Goal: Task Accomplishment & Management: Manage account settings

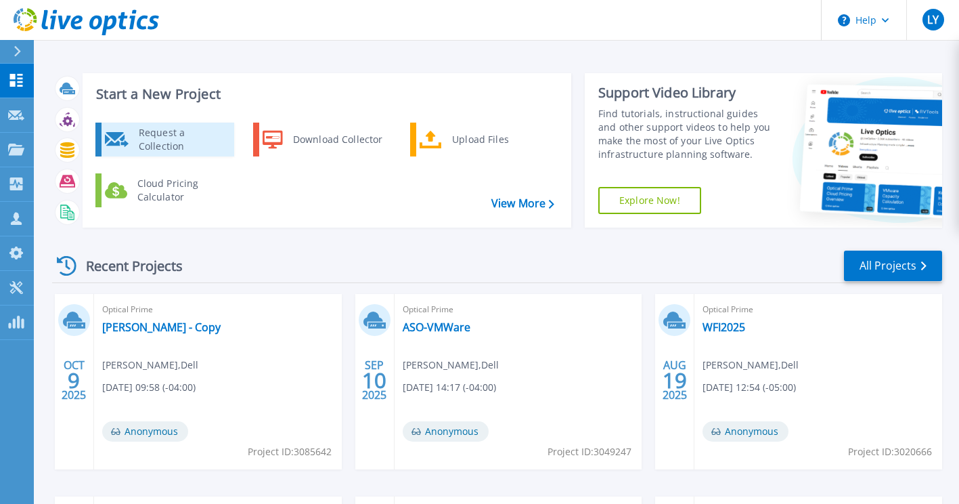
click at [204, 155] on link "Request a Collection" at bounding box center [164, 140] width 139 height 34
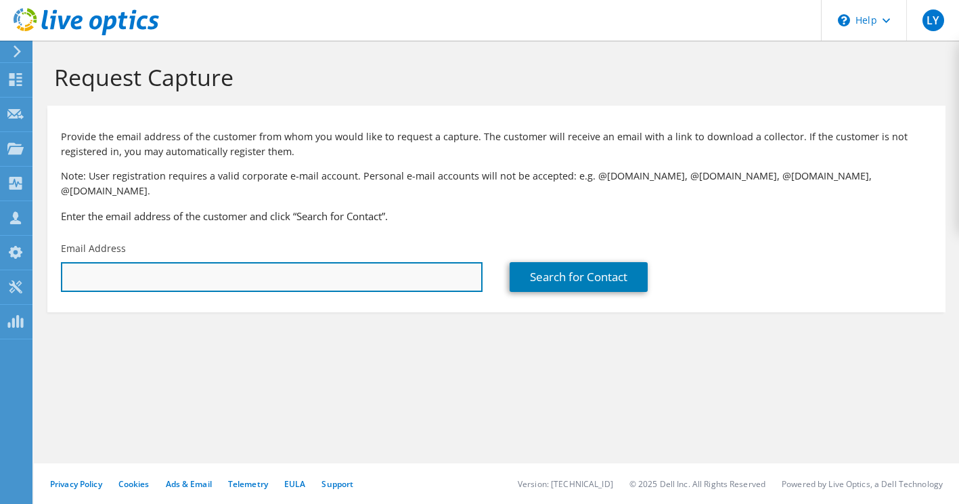
click at [172, 276] on input "text" at bounding box center [272, 277] width 422 height 30
paste input "mleite@ohiofairplan.com"
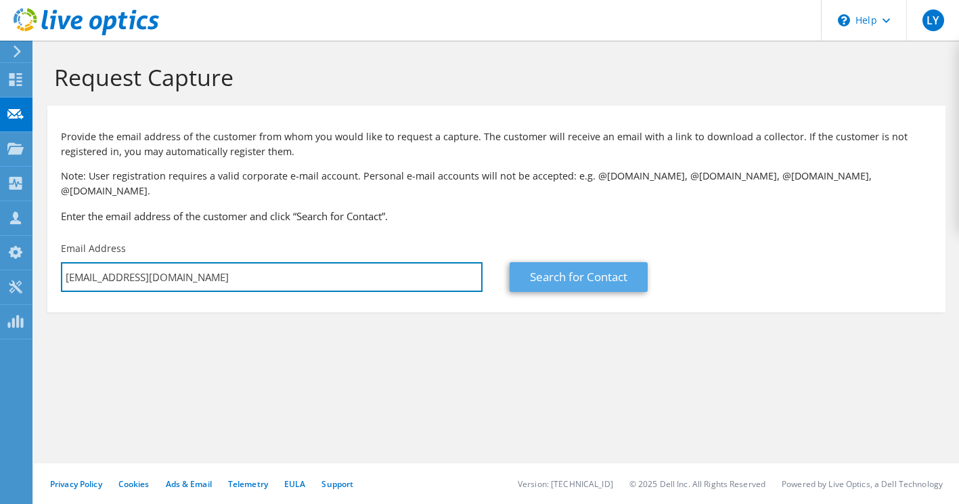
type input "mleite@ohiofairplan.com"
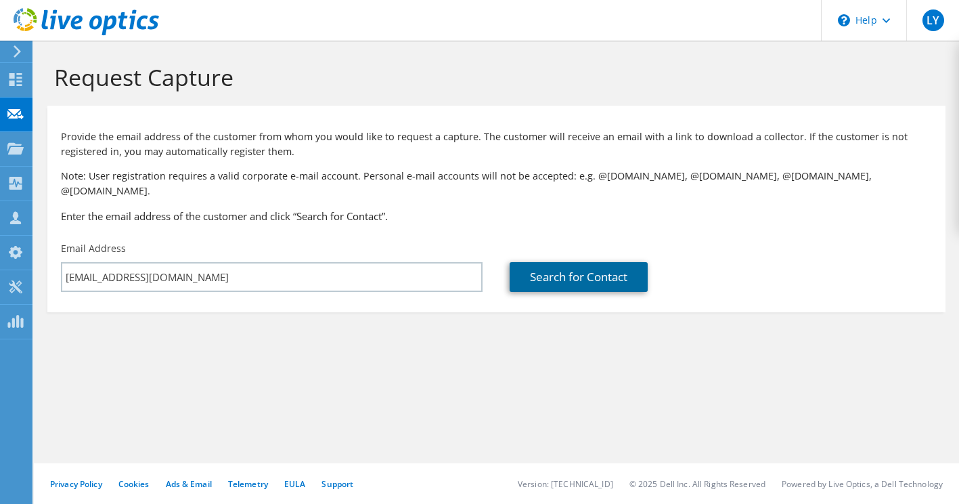
click at [601, 271] on link "Search for Contact" at bounding box center [579, 277] width 138 height 30
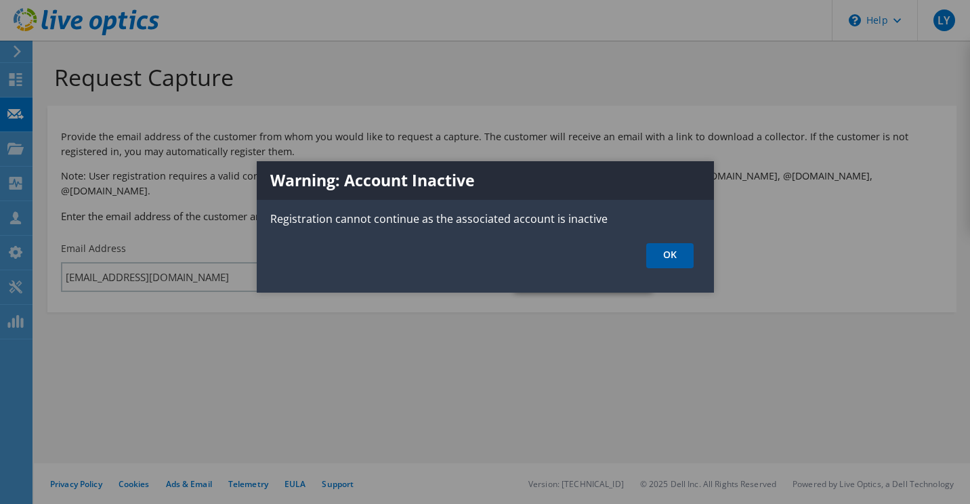
click at [672, 264] on link "OK" at bounding box center [669, 255] width 47 height 25
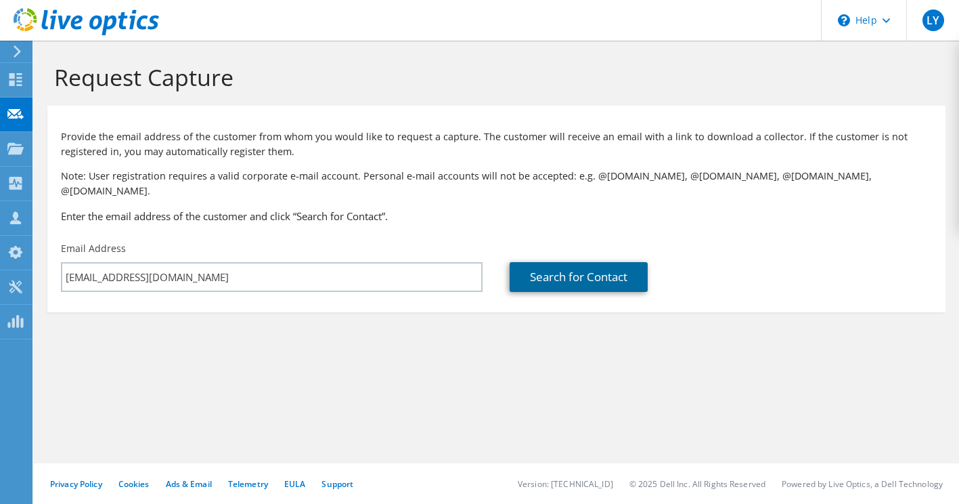
click at [564, 262] on link "Search for Contact" at bounding box center [579, 277] width 138 height 30
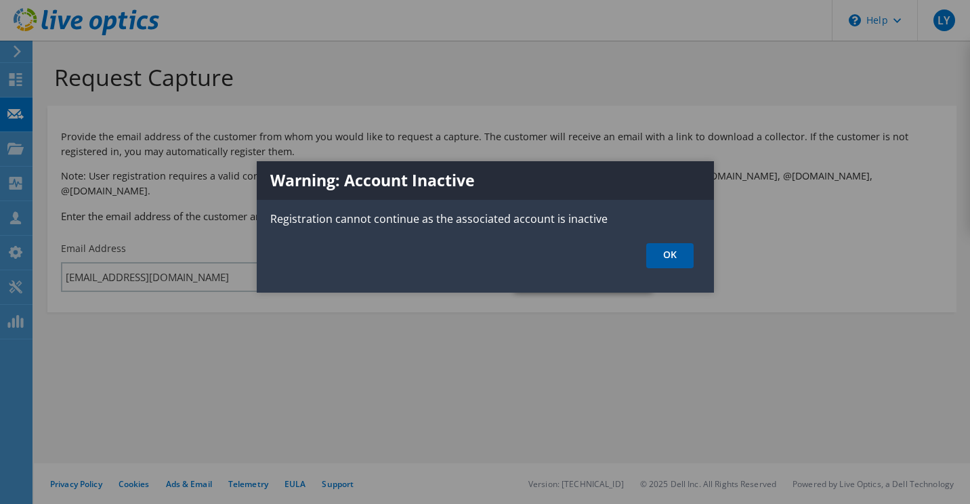
click at [661, 250] on link "OK" at bounding box center [669, 255] width 47 height 25
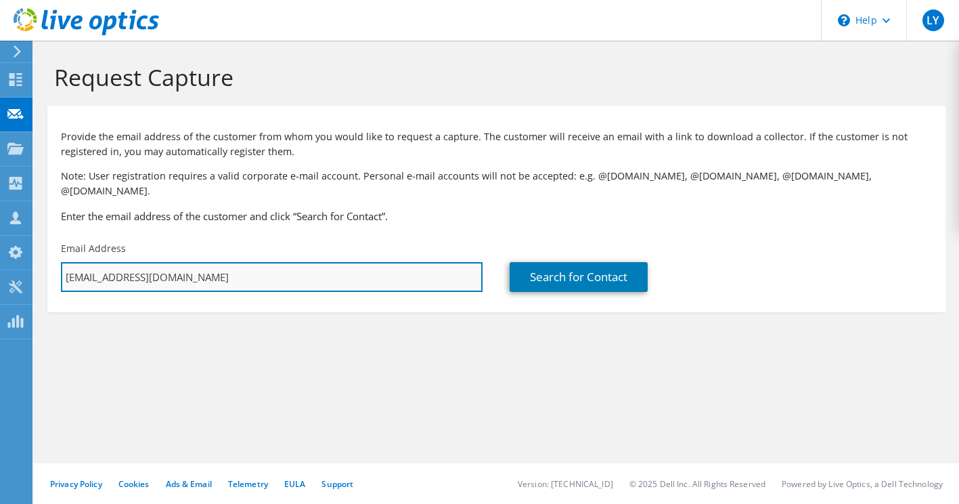
click at [327, 271] on input "mleite@ohiofairplan.com" at bounding box center [272, 277] width 422 height 30
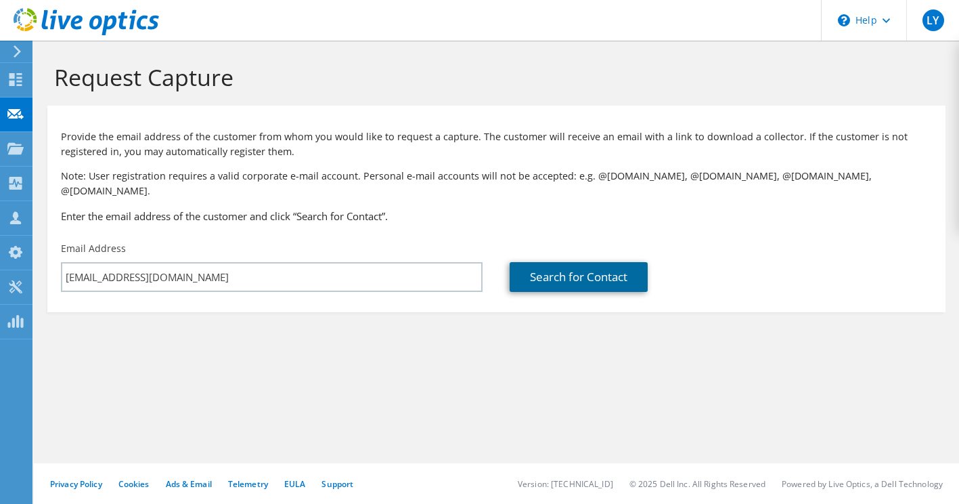
click at [586, 262] on link "Search for Contact" at bounding box center [579, 277] width 138 height 30
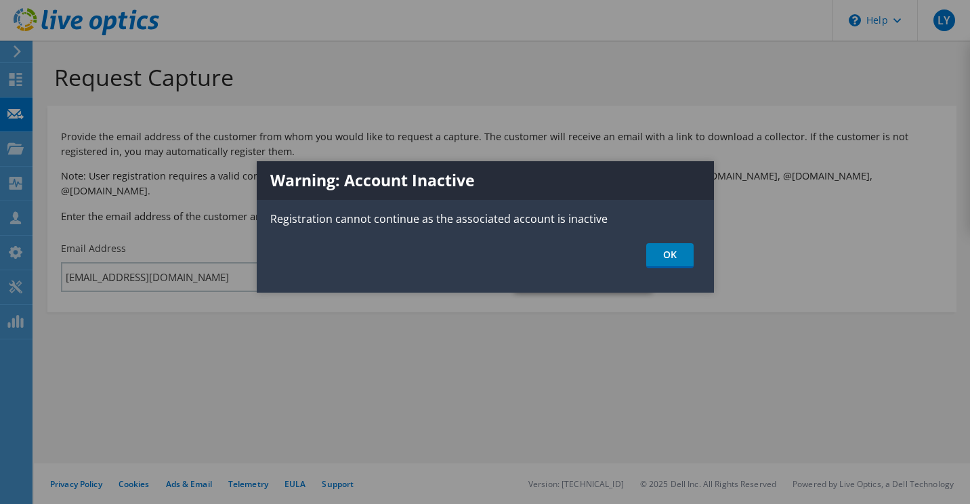
click at [676, 269] on div "Warning: Account Inactive Registration cannot continue as the associated accoun…" at bounding box center [485, 226] width 457 height 131
click at [676, 288] on div "Warning: Account Inactive Registration cannot continue as the associated accoun…" at bounding box center [485, 226] width 457 height 131
click at [660, 266] on link "OK" at bounding box center [669, 255] width 47 height 25
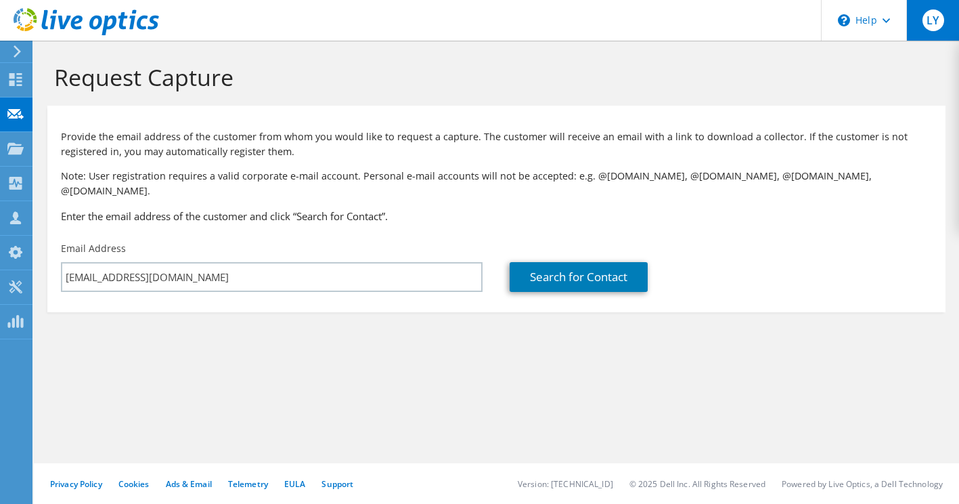
click at [934, 9] on div "LY" at bounding box center [933, 20] width 53 height 41
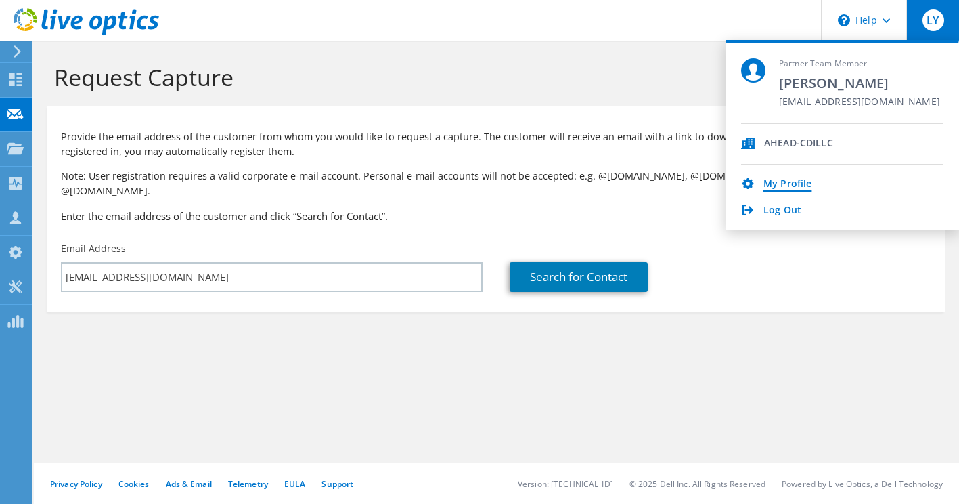
click at [797, 184] on link "My Profile" at bounding box center [788, 184] width 48 height 13
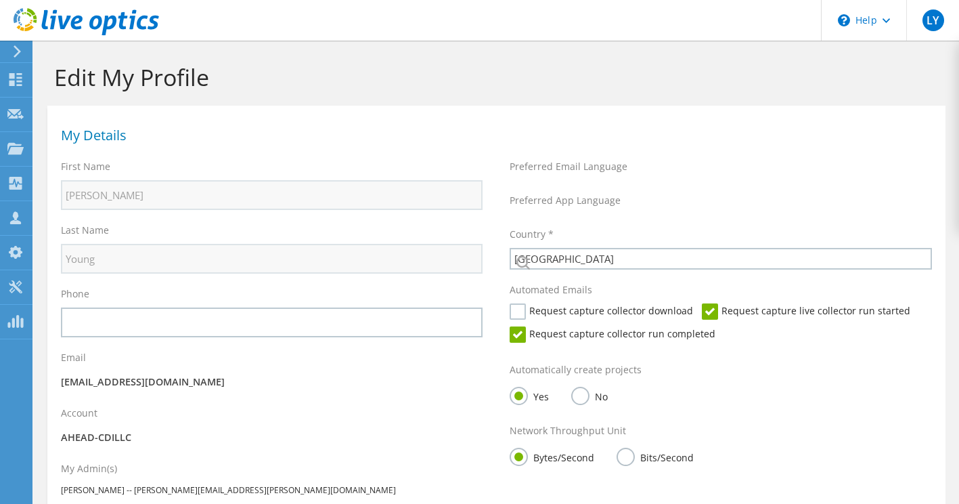
select select "224"
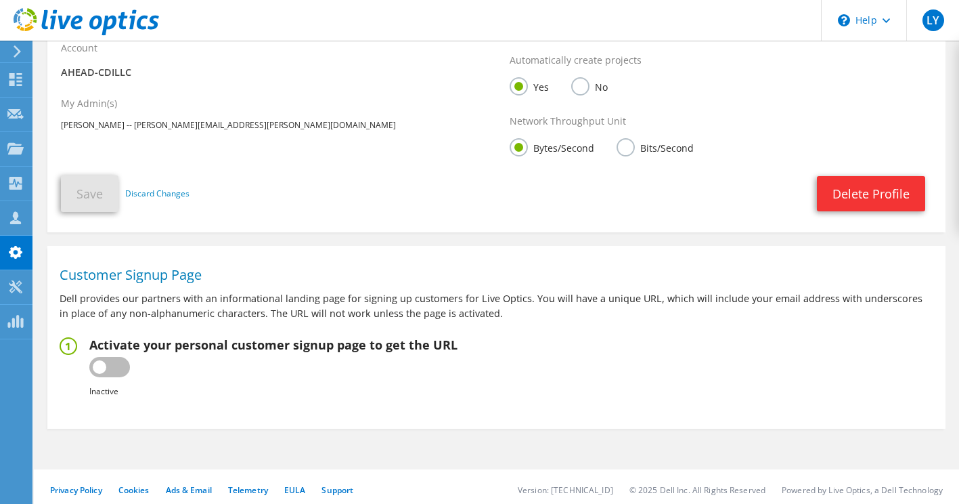
scroll to position [372, 0]
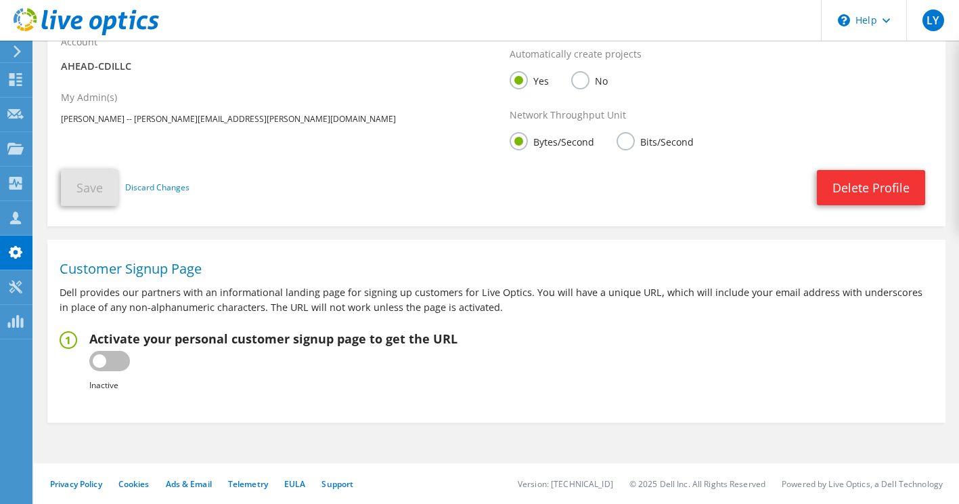
click at [105, 361] on label at bounding box center [109, 361] width 41 height 20
click at [0, 0] on input "checkbox" at bounding box center [0, 0] width 0 height 0
type input "https://app.liveoptics.com/signup/luke_young_ahead_com"
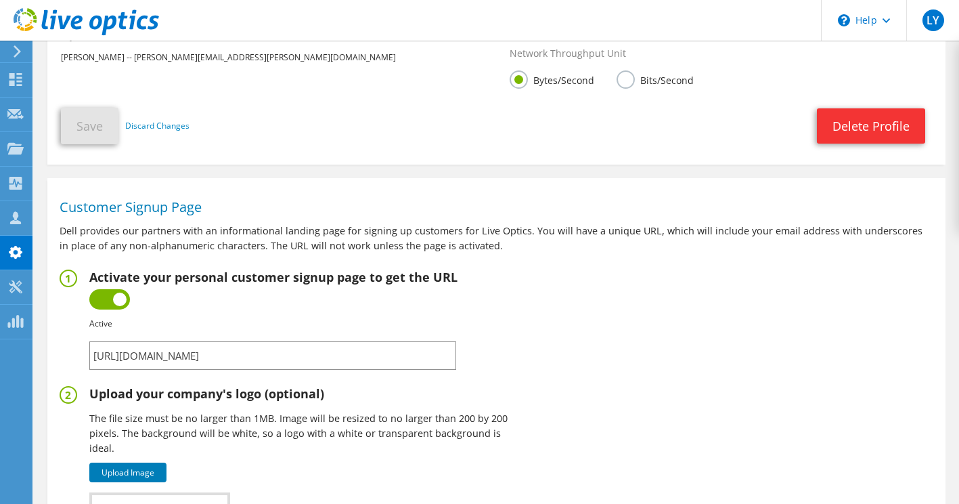
scroll to position [432, 0]
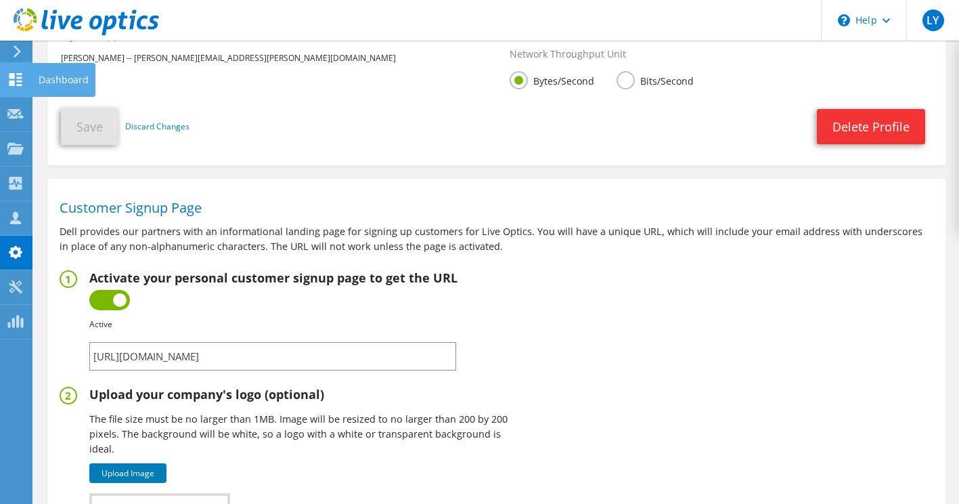
click at [22, 77] on use at bounding box center [15, 79] width 13 height 13
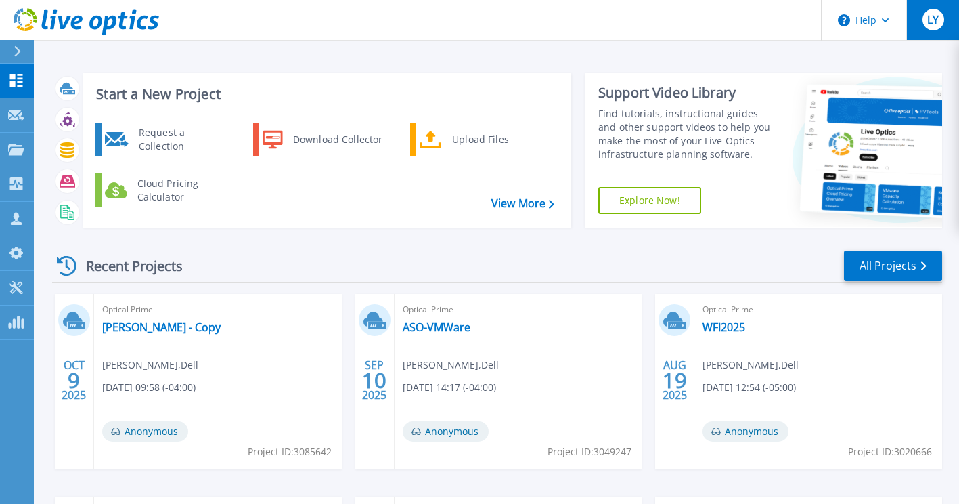
click at [932, 35] on button "LY" at bounding box center [933, 20] width 53 height 40
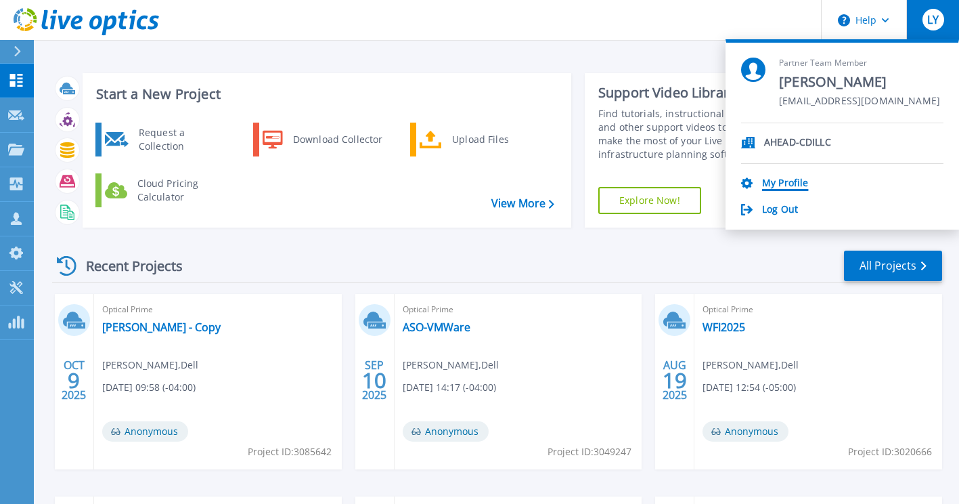
click at [789, 178] on link "My Profile" at bounding box center [785, 183] width 46 height 13
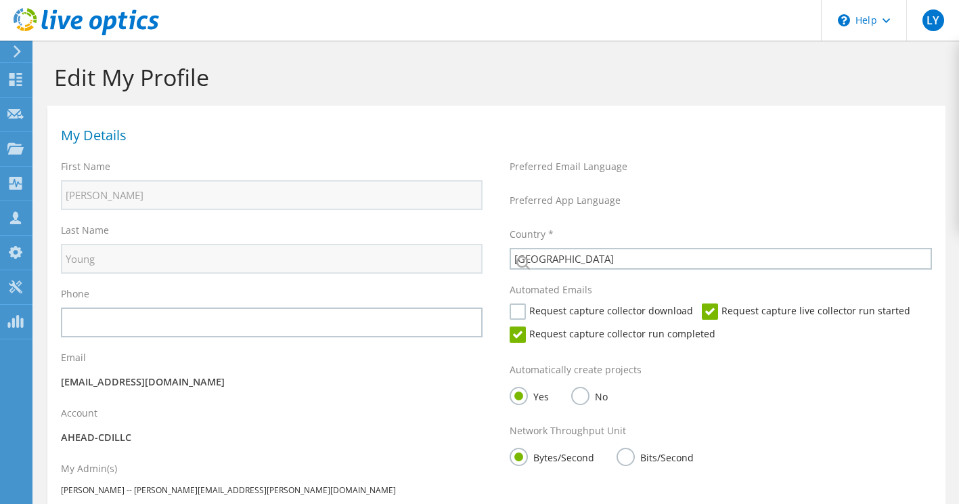
select select "224"
